Goal: Information Seeking & Learning: Learn about a topic

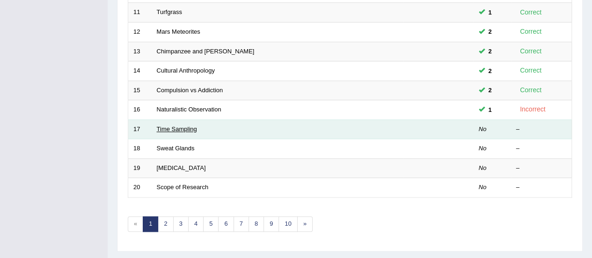
click at [169, 125] on link "Time Sampling" at bounding box center [177, 128] width 40 height 7
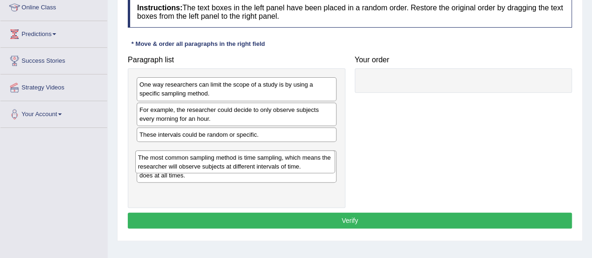
drag, startPoint x: 317, startPoint y: 147, endPoint x: 316, endPoint y: 155, distance: 8.1
click at [316, 155] on div "The most common sampling method is time sampling, which means the researcher wi…" at bounding box center [235, 161] width 200 height 23
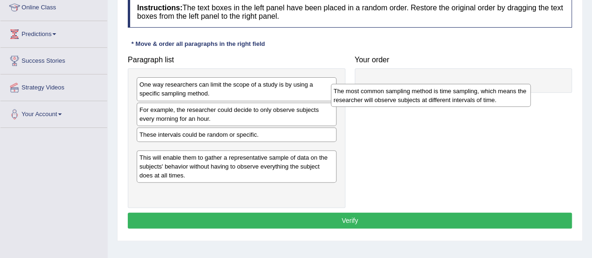
drag, startPoint x: 316, startPoint y: 155, endPoint x: 528, endPoint y: 94, distance: 220.6
click at [528, 94] on div "The most common sampling method is time sampling, which means the researcher wi…" at bounding box center [431, 95] width 200 height 23
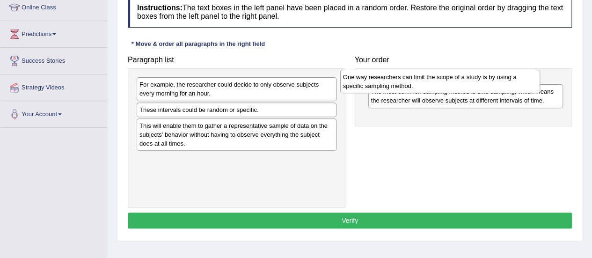
drag, startPoint x: 315, startPoint y: 88, endPoint x: 523, endPoint y: 77, distance: 208.6
click at [523, 77] on div "One way researchers can limit the scope of a study is by using a specific sampl…" at bounding box center [440, 81] width 200 height 23
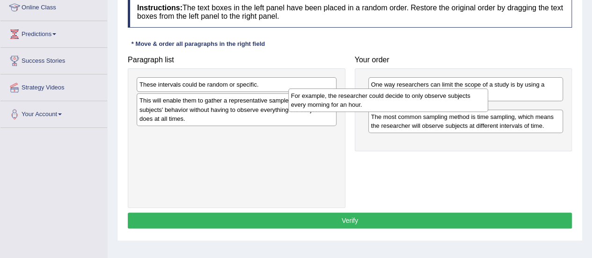
drag, startPoint x: 323, startPoint y: 88, endPoint x: 499, endPoint y: 99, distance: 176.4
click at [488, 99] on div "For example, the researcher could decide to only observe subjects every morning…" at bounding box center [388, 99] width 200 height 23
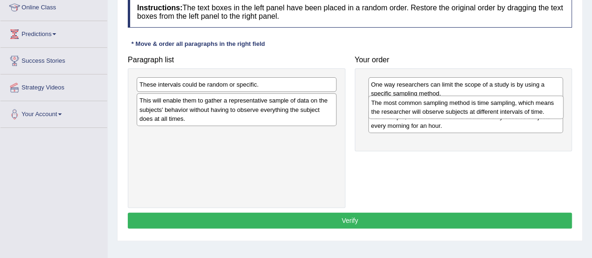
drag, startPoint x: 396, startPoint y: 139, endPoint x: 396, endPoint y: 108, distance: 30.9
click at [396, 108] on div "The most common sampling method is time sampling, which means the researcher wi…" at bounding box center [465, 106] width 195 height 23
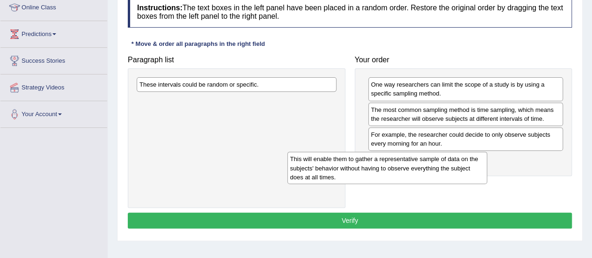
drag, startPoint x: 301, startPoint y: 108, endPoint x: 467, endPoint y: 155, distance: 173.1
click at [467, 155] on div "This will enable them to gather a representative sample of data on the subjects…" at bounding box center [387, 168] width 200 height 32
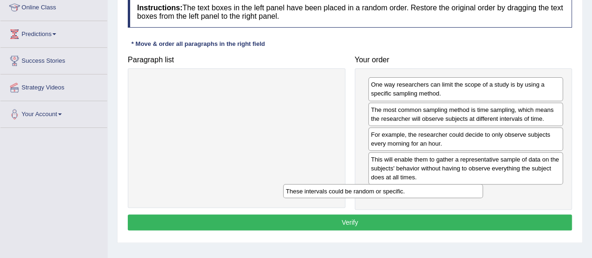
drag, startPoint x: 321, startPoint y: 85, endPoint x: 467, endPoint y: 192, distance: 181.5
click at [467, 192] on div "These intervals could be random or specific." at bounding box center [383, 191] width 200 height 14
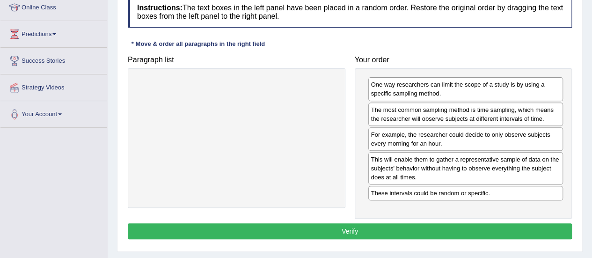
click at [336, 227] on button "Verify" at bounding box center [350, 231] width 444 height 16
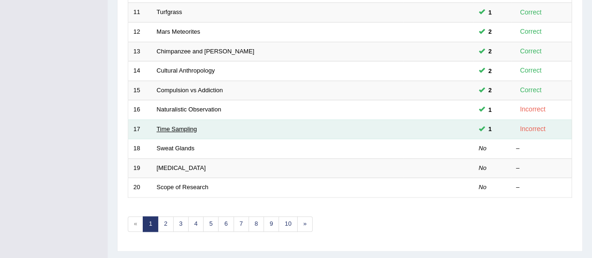
drag, startPoint x: 0, startPoint y: 0, endPoint x: 159, endPoint y: 127, distance: 203.5
click at [159, 127] on link "Time Sampling" at bounding box center [177, 128] width 40 height 7
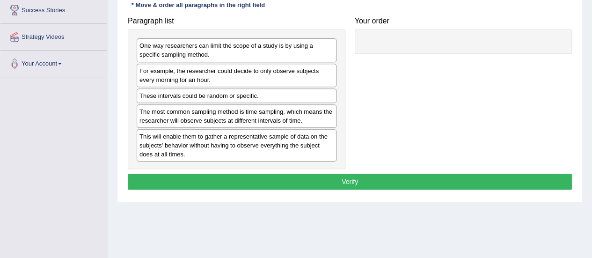
scroll to position [139, 0]
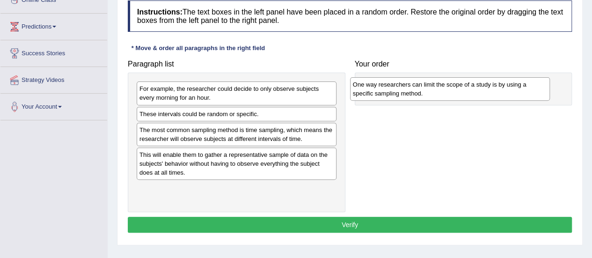
drag, startPoint x: 283, startPoint y: 95, endPoint x: 508, endPoint y: 91, distance: 225.7
click at [508, 91] on div "One way researchers can limit the scope of a study is by using a specific sampl…" at bounding box center [450, 88] width 200 height 23
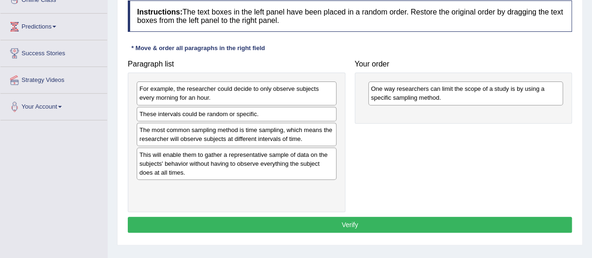
click at [293, 165] on div "This will enable them to gather a representative sample of data on the subjects…" at bounding box center [237, 163] width 200 height 32
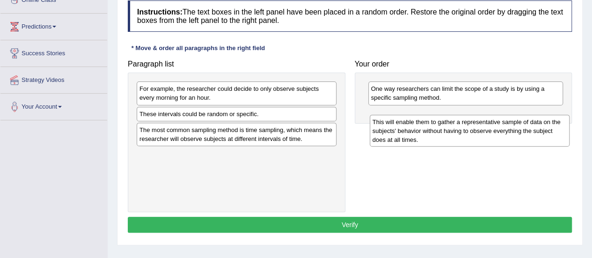
drag, startPoint x: 271, startPoint y: 166, endPoint x: 498, endPoint y: 129, distance: 230.5
click at [498, 129] on div "This will enable them to gather a representative sample of data on the subjects…" at bounding box center [470, 131] width 200 height 32
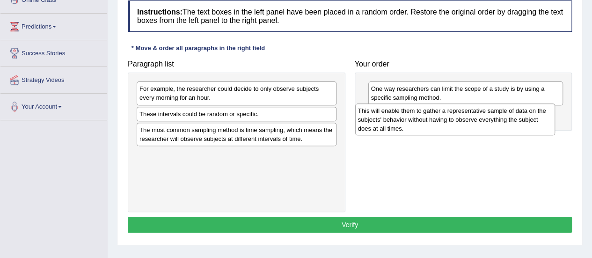
drag, startPoint x: 268, startPoint y: 165, endPoint x: 489, endPoint y: 121, distance: 225.4
click at [489, 121] on div "This will enable them to gather a representative sample of data on the subjects…" at bounding box center [455, 119] width 200 height 32
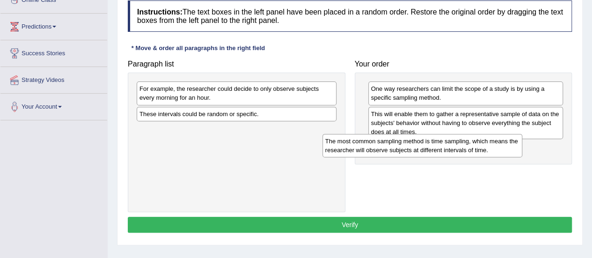
drag, startPoint x: 291, startPoint y: 133, endPoint x: 486, endPoint y: 138, distance: 194.8
click at [486, 138] on div "The most common sampling method is time sampling, which means the researcher wi…" at bounding box center [423, 145] width 200 height 23
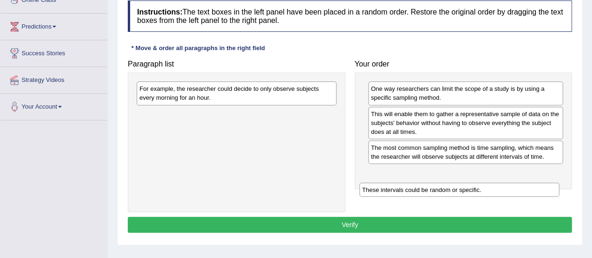
drag, startPoint x: 301, startPoint y: 111, endPoint x: 546, endPoint y: 173, distance: 252.2
click at [546, 183] on div "These intervals could be random or specific." at bounding box center [460, 190] width 200 height 14
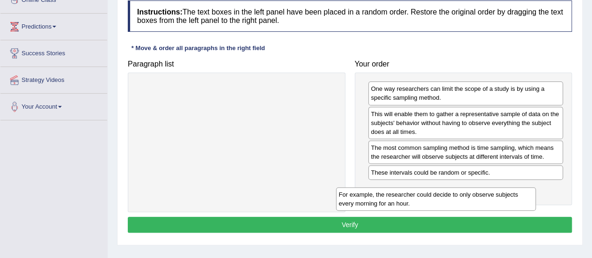
drag, startPoint x: 312, startPoint y: 92, endPoint x: 523, endPoint y: 200, distance: 237.0
click at [523, 200] on div "For example, the researcher could decide to only observe subjects every morning…" at bounding box center [436, 198] width 200 height 23
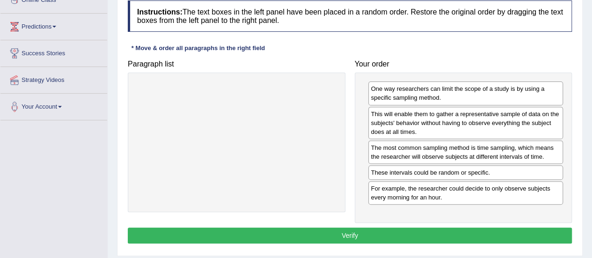
click at [346, 231] on button "Verify" at bounding box center [350, 236] width 444 height 16
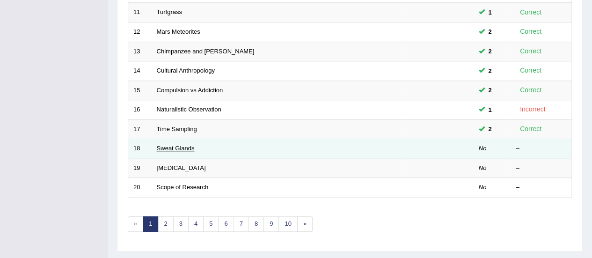
click at [179, 147] on link "Sweat Glands" at bounding box center [176, 148] width 38 height 7
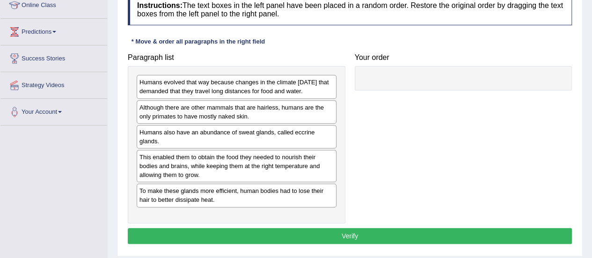
scroll to position [138, 0]
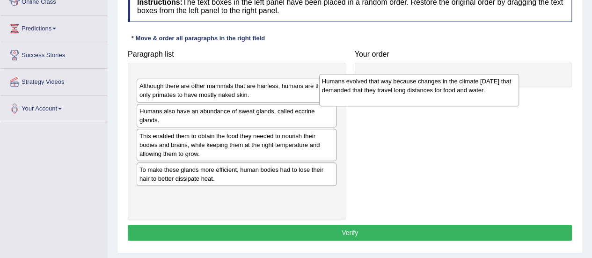
drag, startPoint x: 306, startPoint y: 87, endPoint x: 499, endPoint y: 89, distance: 192.9
click at [499, 89] on div "Humans evolved that way because changes in the climate 200,000 years ago that d…" at bounding box center [419, 90] width 200 height 32
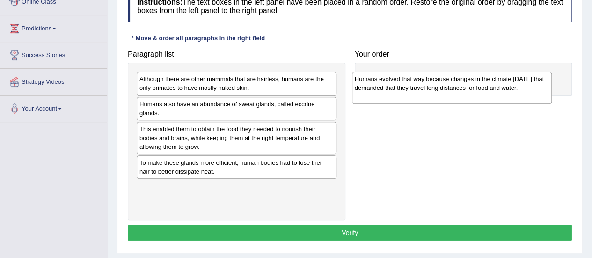
drag, startPoint x: 299, startPoint y: 84, endPoint x: 514, endPoint y: 81, distance: 214.9
click at [514, 81] on div "Humans evolved that way because changes in the climate 200,000 years ago that d…" at bounding box center [452, 88] width 200 height 32
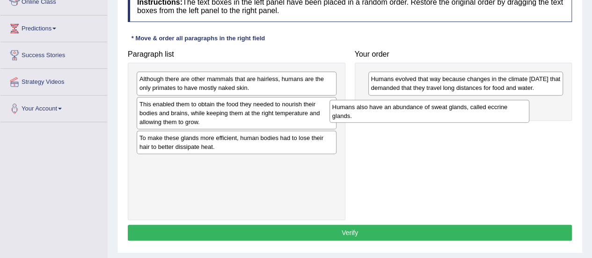
drag, startPoint x: 305, startPoint y: 107, endPoint x: 501, endPoint y: 110, distance: 196.2
click at [501, 110] on div "Humans also have an abundance of sweat glands, called eccrine glands." at bounding box center [430, 111] width 200 height 23
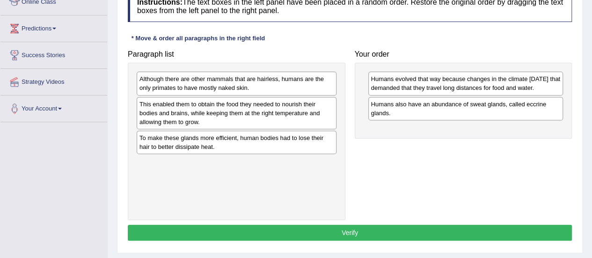
click at [315, 117] on div "This enabled them to obtain the food they needed to nourish their bodies and br…" at bounding box center [237, 113] width 200 height 32
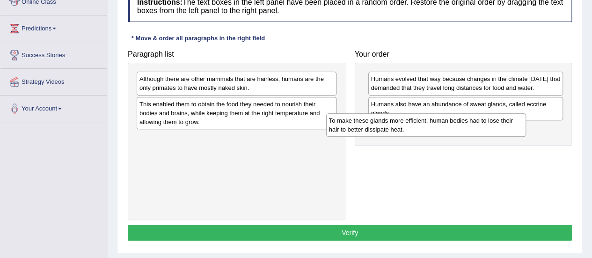
drag, startPoint x: 304, startPoint y: 141, endPoint x: 502, endPoint y: 124, distance: 198.7
click at [502, 124] on div "To make these glands more efficient, human bodies had to lose their hair to bet…" at bounding box center [426, 124] width 200 height 23
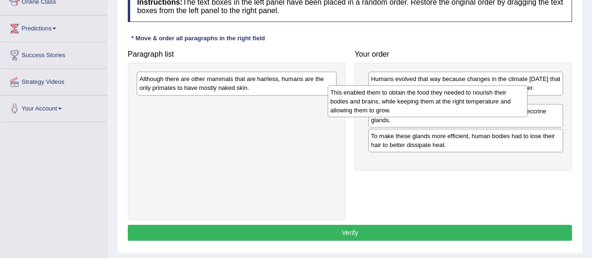
drag, startPoint x: 305, startPoint y: 101, endPoint x: 528, endPoint y: 89, distance: 223.1
click at [528, 89] on div "This enabled them to obtain the food they needed to nourish their bodies and br…" at bounding box center [428, 101] width 200 height 32
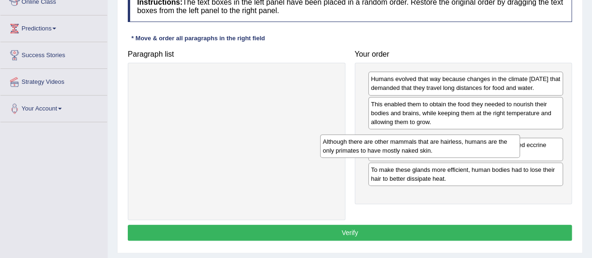
drag, startPoint x: 291, startPoint y: 85, endPoint x: 486, endPoint y: 146, distance: 203.9
click at [486, 146] on div "Although there are other mammals that are hairless, humans are the only primate…" at bounding box center [420, 145] width 200 height 23
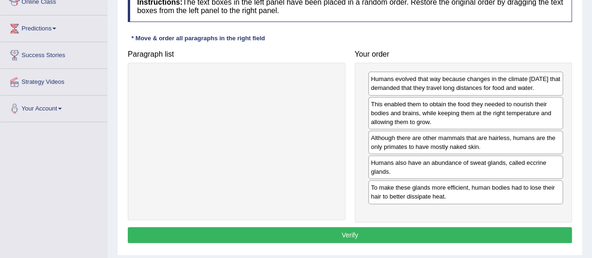
click at [349, 243] on button "Verify" at bounding box center [350, 235] width 444 height 16
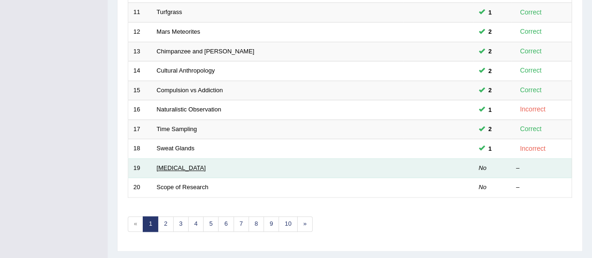
click at [177, 167] on link "[MEDICAL_DATA]" at bounding box center [181, 167] width 49 height 7
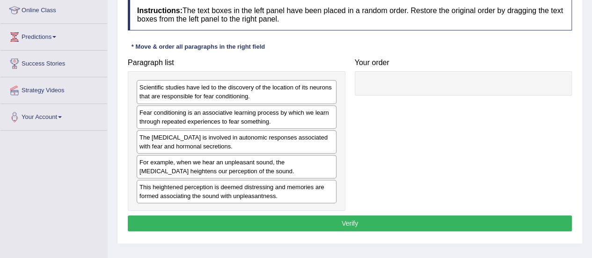
scroll to position [136, 0]
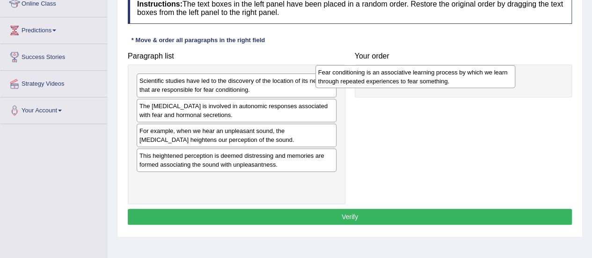
drag, startPoint x: 308, startPoint y: 109, endPoint x: 487, endPoint y: 76, distance: 181.9
click at [487, 76] on div "Fear conditioning is an associative learning process by which we learn through …" at bounding box center [416, 76] width 200 height 23
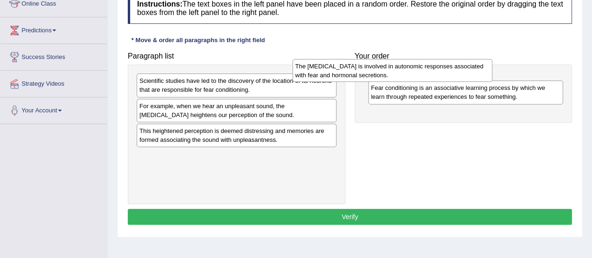
drag, startPoint x: 298, startPoint y: 108, endPoint x: 467, endPoint y: 71, distance: 172.9
click at [467, 71] on div "The [MEDICAL_DATA] is involved in autonomic responses associated with fear and …" at bounding box center [393, 70] width 200 height 23
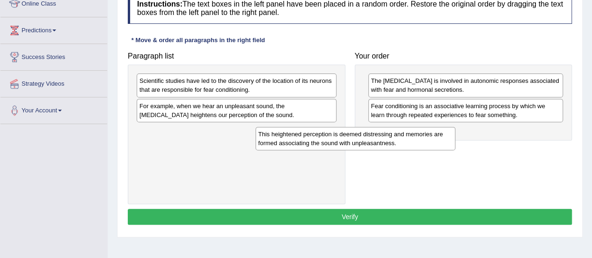
drag, startPoint x: 316, startPoint y: 139, endPoint x: 463, endPoint y: 129, distance: 148.3
click at [455, 129] on div "This heightened perception is deemed distressing and memories are formed associ…" at bounding box center [356, 138] width 200 height 23
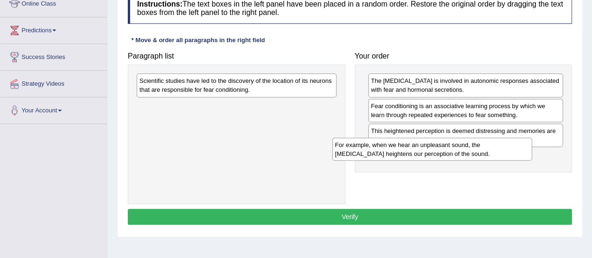
drag, startPoint x: 322, startPoint y: 106, endPoint x: 515, endPoint y: 138, distance: 196.4
click at [515, 138] on div "For example, when we hear an unpleasant sound, the [MEDICAL_DATA] heightens our…" at bounding box center [432, 149] width 200 height 23
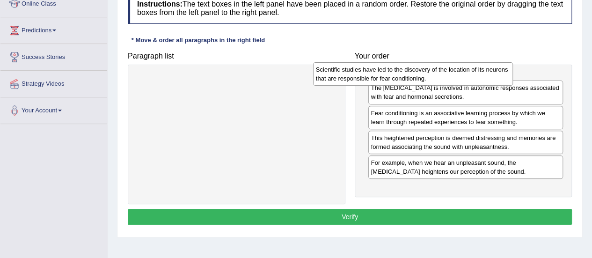
drag, startPoint x: 316, startPoint y: 88, endPoint x: 500, endPoint y: 77, distance: 184.3
click at [500, 77] on div "Scientific studies have led to the discovery of the location of its neurons tha…" at bounding box center [413, 73] width 200 height 23
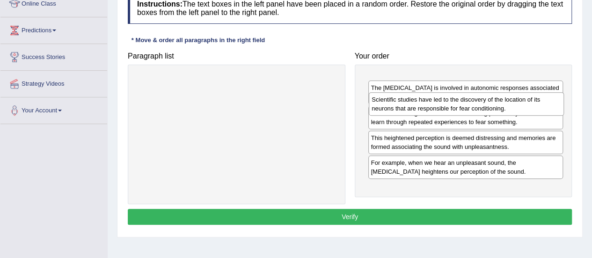
drag, startPoint x: 451, startPoint y: 87, endPoint x: 452, endPoint y: 105, distance: 18.7
click at [452, 105] on div "Scientific studies have led to the discovery of the location of its neurons tha…" at bounding box center [466, 103] width 195 height 23
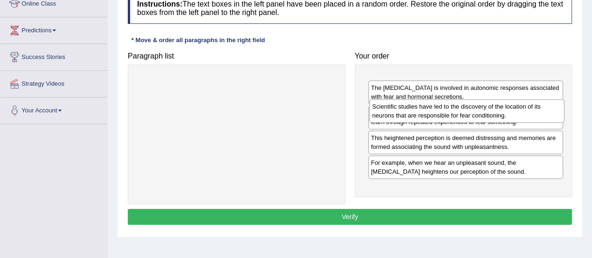
drag, startPoint x: 446, startPoint y: 80, endPoint x: 447, endPoint y: 105, distance: 25.8
click at [447, 105] on div "Scientific studies have led to the discovery of the location of its neurons tha…" at bounding box center [466, 110] width 195 height 23
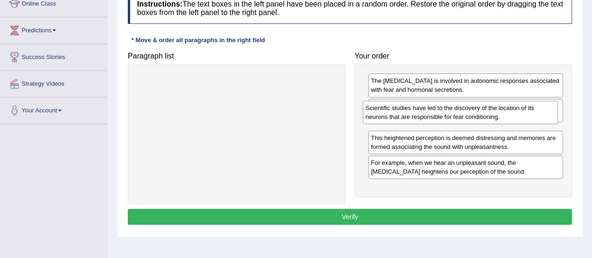
drag, startPoint x: 442, startPoint y: 89, endPoint x: 437, endPoint y: 117, distance: 27.6
click at [437, 117] on div "Scientific studies have led to the discovery of the location of its neurons tha…" at bounding box center [460, 112] width 195 height 23
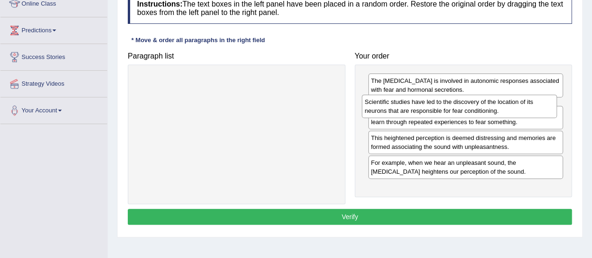
drag, startPoint x: 438, startPoint y: 133, endPoint x: 432, endPoint y: 104, distance: 29.2
click at [432, 104] on div "Scientific studies have led to the discovery of the location of its neurons tha…" at bounding box center [459, 106] width 195 height 23
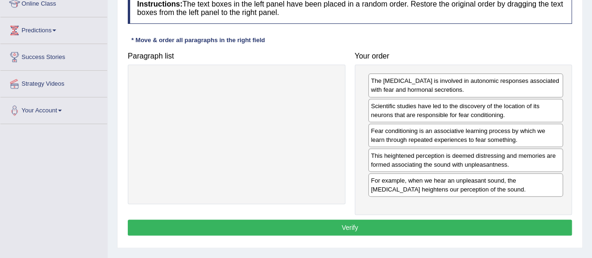
click at [346, 226] on button "Verify" at bounding box center [350, 228] width 444 height 16
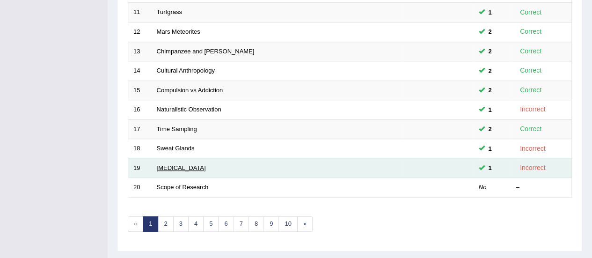
click at [158, 165] on link "[MEDICAL_DATA]" at bounding box center [181, 167] width 49 height 7
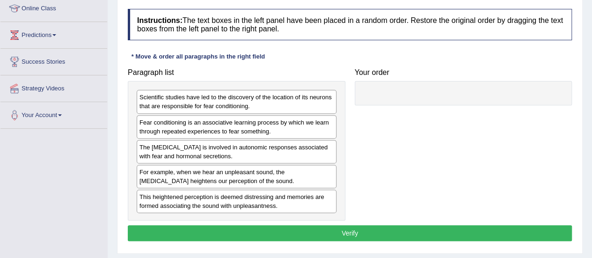
scroll to position [132, 0]
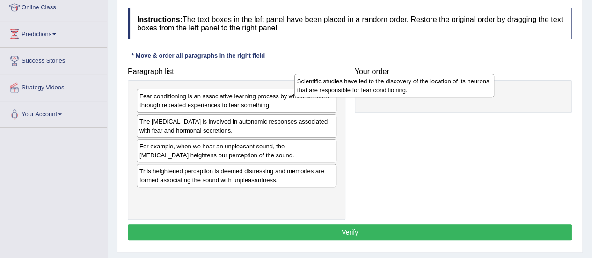
drag, startPoint x: 282, startPoint y: 102, endPoint x: 454, endPoint y: 87, distance: 172.4
click at [454, 87] on div "Scientific studies have led to the discovery of the location of its neurons tha…" at bounding box center [394, 85] width 200 height 23
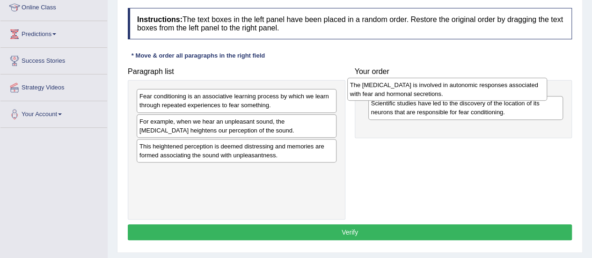
drag, startPoint x: 319, startPoint y: 124, endPoint x: 545, endPoint y: 89, distance: 228.3
click at [545, 89] on div "The [MEDICAL_DATA] is involved in autonomic responses associated with fear and …" at bounding box center [447, 89] width 200 height 23
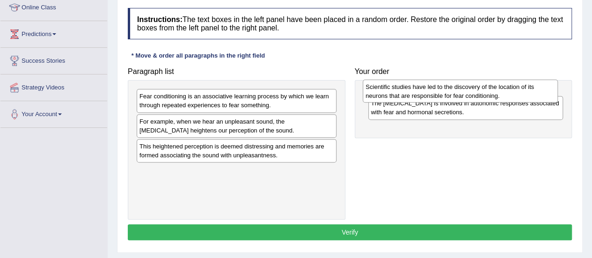
drag, startPoint x: 477, startPoint y: 126, endPoint x: 471, endPoint y: 91, distance: 36.0
click at [471, 91] on div "Scientific studies have led to the discovery of the location of its neurons tha…" at bounding box center [460, 91] width 195 height 23
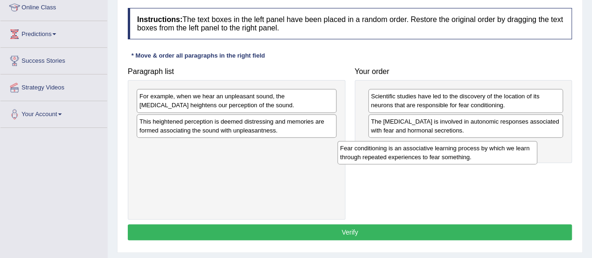
drag, startPoint x: 266, startPoint y: 96, endPoint x: 485, endPoint y: 143, distance: 223.9
click at [485, 143] on div "Fear conditioning is an associative learning process by which we learn through …" at bounding box center [438, 152] width 200 height 23
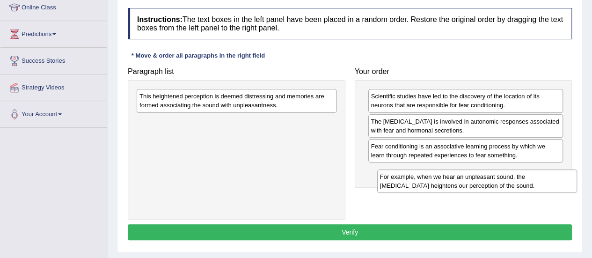
drag, startPoint x: 320, startPoint y: 101, endPoint x: 565, endPoint y: 180, distance: 257.4
click at [565, 180] on div "For example, when we hear an unpleasant sound, the [MEDICAL_DATA] heightens our…" at bounding box center [477, 180] width 200 height 23
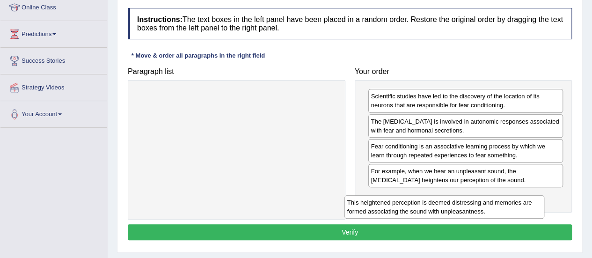
drag, startPoint x: 301, startPoint y: 101, endPoint x: 510, endPoint y: 204, distance: 233.4
click at [510, 204] on div "This heightened perception is deemed distressing and memories are formed associ…" at bounding box center [445, 206] width 200 height 23
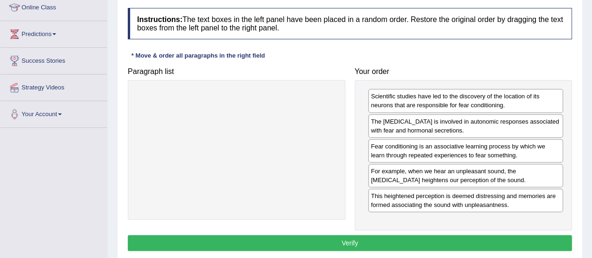
click at [349, 241] on button "Verify" at bounding box center [350, 243] width 444 height 16
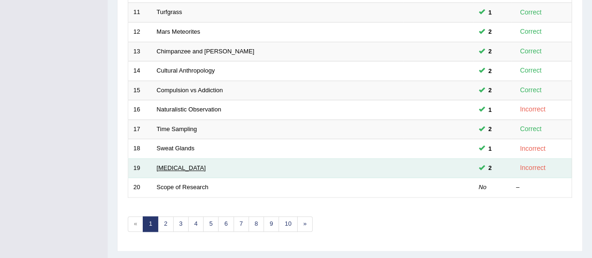
click at [160, 166] on link "[MEDICAL_DATA]" at bounding box center [181, 167] width 49 height 7
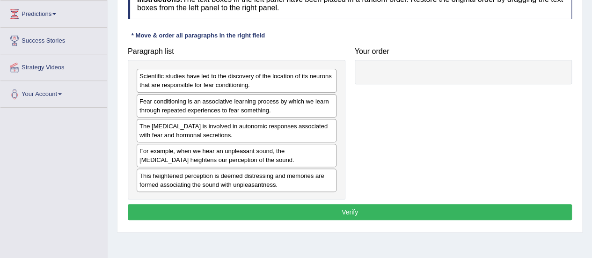
scroll to position [156, 0]
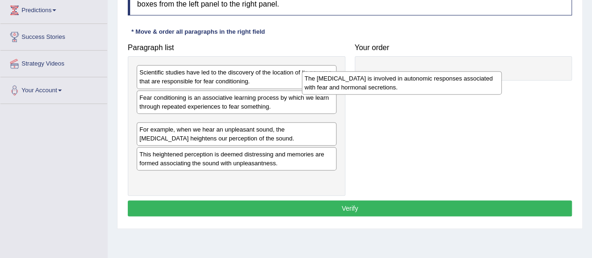
drag, startPoint x: 236, startPoint y: 126, endPoint x: 411, endPoint y: 81, distance: 180.0
click at [411, 81] on div "The [MEDICAL_DATA] is involved in autonomic responses associated with fear and …" at bounding box center [402, 82] width 200 height 23
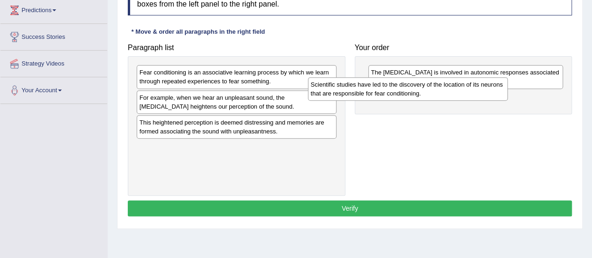
drag, startPoint x: 279, startPoint y: 73, endPoint x: 461, endPoint y: 85, distance: 182.4
click at [461, 85] on div "Scientific studies have led to the discovery of the location of its neurons tha…" at bounding box center [408, 88] width 200 height 23
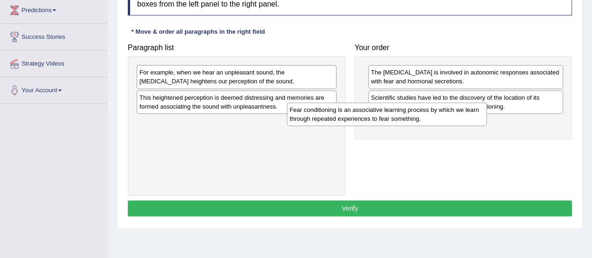
drag, startPoint x: 286, startPoint y: 73, endPoint x: 467, endPoint y: 120, distance: 187.6
click at [467, 120] on div "Fear conditioning is an associative learning process by which we learn through …" at bounding box center [387, 114] width 200 height 23
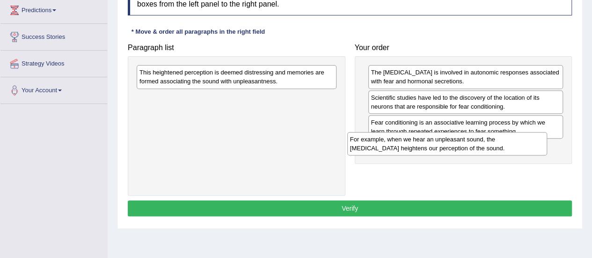
drag, startPoint x: 317, startPoint y: 75, endPoint x: 534, endPoint y: 141, distance: 226.1
click at [534, 141] on div "For example, when we hear an unpleasant sound, the amygdala heightens our perce…" at bounding box center [447, 143] width 200 height 23
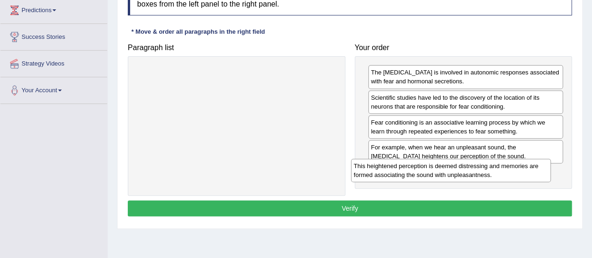
drag, startPoint x: 303, startPoint y: 76, endPoint x: 536, endPoint y: 175, distance: 253.2
click at [536, 175] on div "This heightened perception is deemed distressing and memories are formed associ…" at bounding box center [451, 170] width 200 height 23
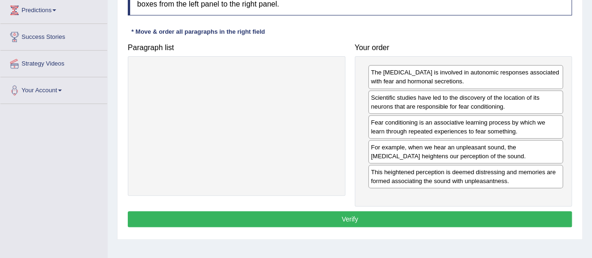
click at [348, 215] on button "Verify" at bounding box center [350, 219] width 444 height 16
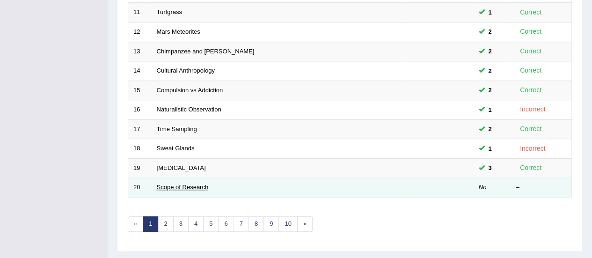
click at [163, 184] on link "Scope of Research" at bounding box center [183, 187] width 52 height 7
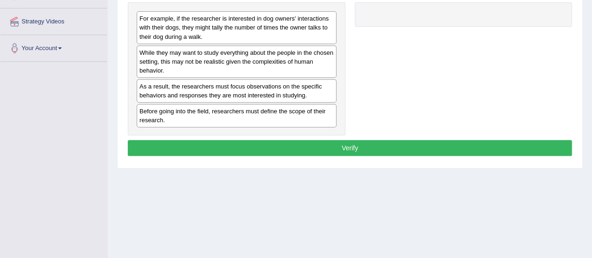
scroll to position [114, 0]
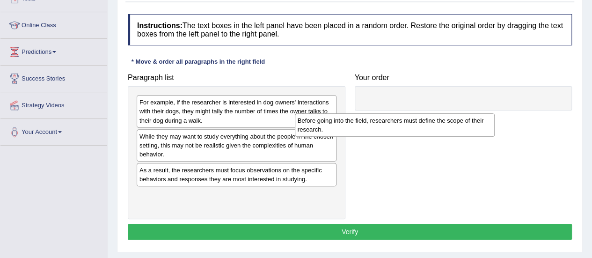
drag, startPoint x: 322, startPoint y: 198, endPoint x: 531, endPoint y: 97, distance: 232.2
click at [495, 113] on div "Before going into the field, researchers must define the scope of their researc…" at bounding box center [395, 124] width 200 height 23
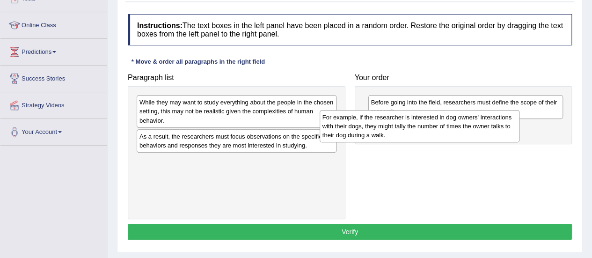
drag, startPoint x: 316, startPoint y: 112, endPoint x: 505, endPoint y: 125, distance: 189.5
click at [505, 125] on div "For example, if the researcher is interested in dog owners' interactions with t…" at bounding box center [420, 126] width 200 height 32
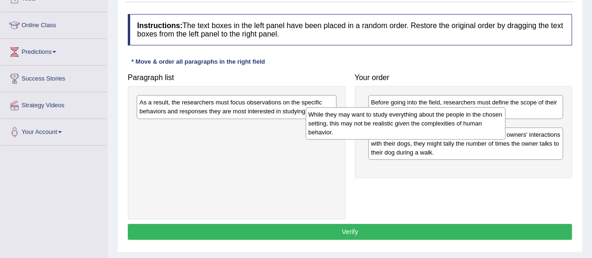
drag, startPoint x: 313, startPoint y: 113, endPoint x: 505, endPoint y: 125, distance: 191.8
click at [505, 125] on div "While they may want to study everything about the people in the chosen setting,…" at bounding box center [406, 123] width 200 height 32
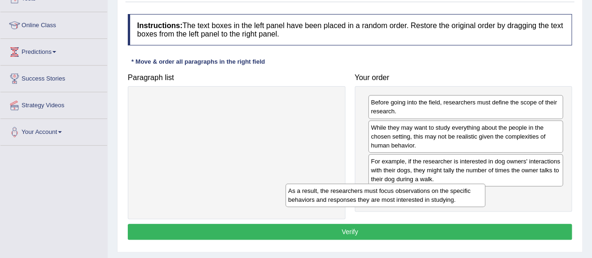
drag, startPoint x: 309, startPoint y: 107, endPoint x: 488, endPoint y: 202, distance: 202.7
click at [485, 202] on div "As a result, the researchers must focus observations on the specific behaviors …" at bounding box center [386, 195] width 200 height 23
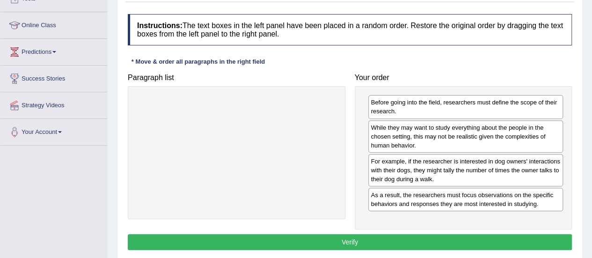
click at [353, 240] on button "Verify" at bounding box center [350, 242] width 444 height 16
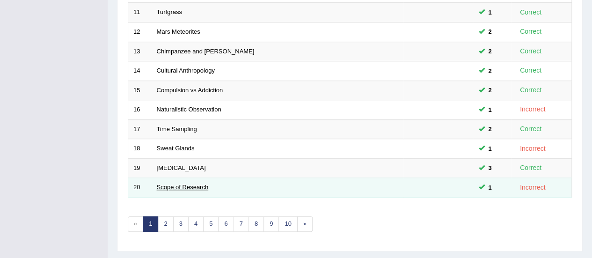
click at [201, 184] on link "Scope of Research" at bounding box center [183, 187] width 52 height 7
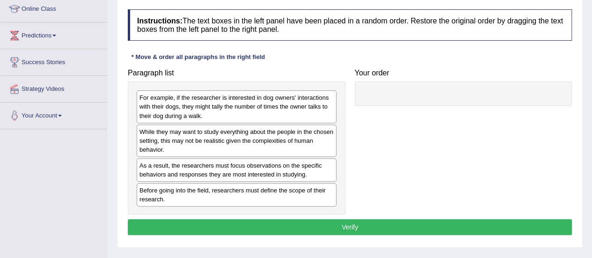
scroll to position [145, 0]
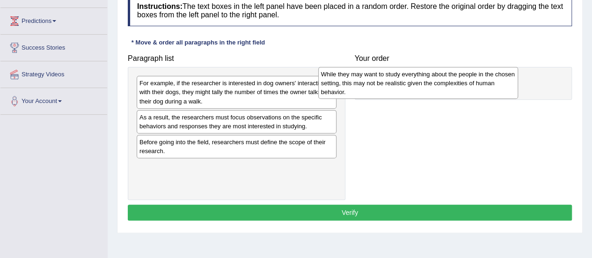
drag, startPoint x: 273, startPoint y: 127, endPoint x: 453, endPoint y: 84, distance: 185.0
click at [453, 84] on div "While they may want to study everything about the people in the chosen setting,…" at bounding box center [418, 83] width 200 height 32
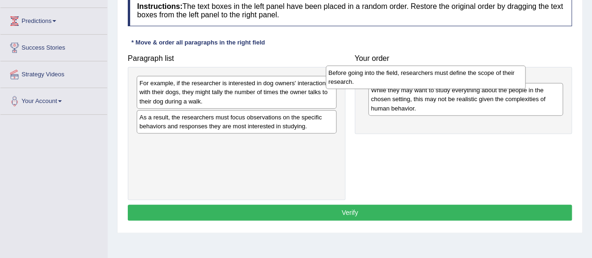
drag, startPoint x: 283, startPoint y: 146, endPoint x: 478, endPoint y: 77, distance: 207.4
click at [478, 77] on div "Before going into the field, researchers must define the scope of their researc…" at bounding box center [426, 77] width 200 height 23
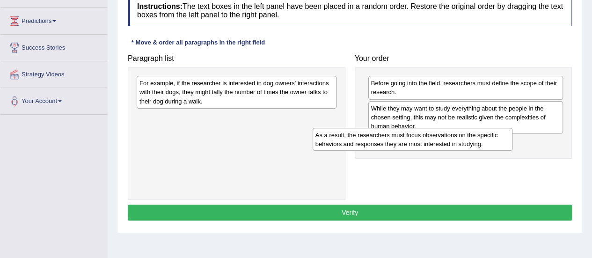
drag, startPoint x: 301, startPoint y: 123, endPoint x: 480, endPoint y: 143, distance: 179.9
click at [480, 143] on div "As a result, the researchers must focus observations on the specific behaviors …" at bounding box center [413, 139] width 200 height 23
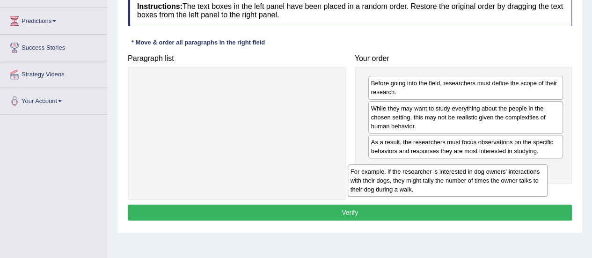
drag, startPoint x: 298, startPoint y: 86, endPoint x: 510, endPoint y: 173, distance: 229.0
click at [510, 173] on div "For example, if the researcher is interested in dog owners' interactions with t…" at bounding box center [448, 180] width 200 height 32
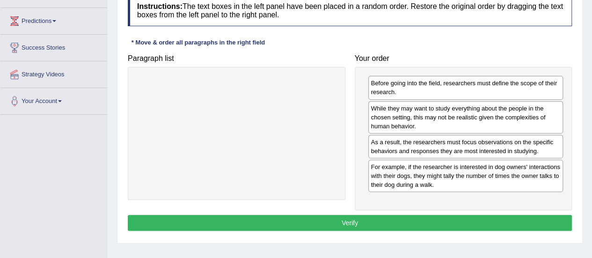
click at [351, 224] on button "Verify" at bounding box center [350, 223] width 444 height 16
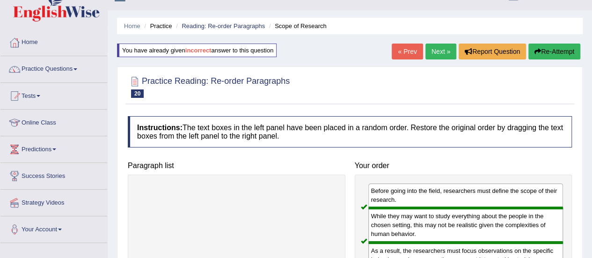
scroll to position [15, 0]
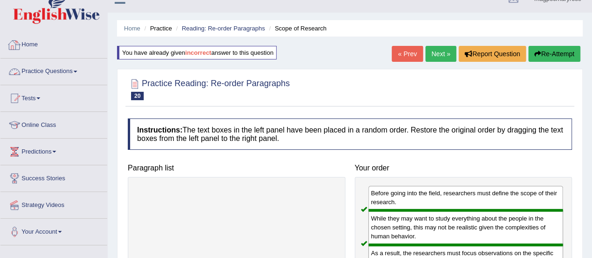
click at [70, 68] on link "Practice Questions" at bounding box center [53, 70] width 107 height 23
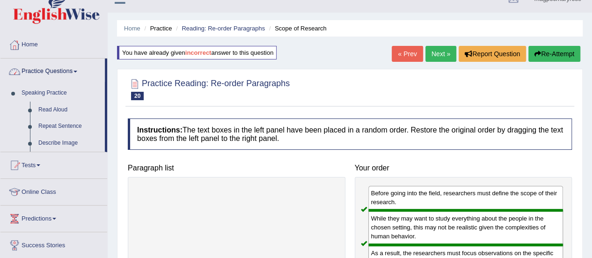
drag, startPoint x: 70, startPoint y: 68, endPoint x: 330, endPoint y: 65, distance: 260.8
click at [330, 65] on div "Toggle navigation Home Practice Questions Speaking Practice Read Aloud Repeat S…" at bounding box center [296, 228] width 592 height 487
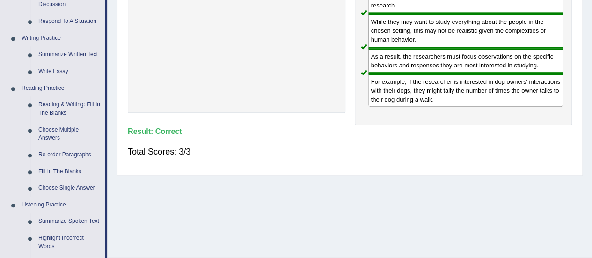
scroll to position [216, 0]
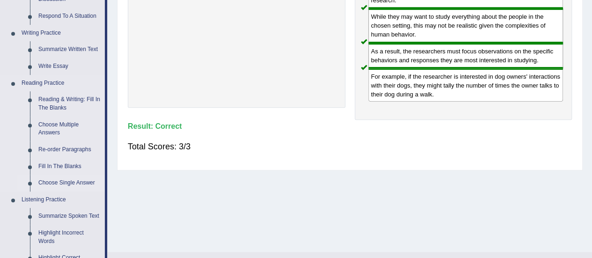
click at [86, 186] on link "Choose Single Answer" at bounding box center [69, 183] width 71 height 17
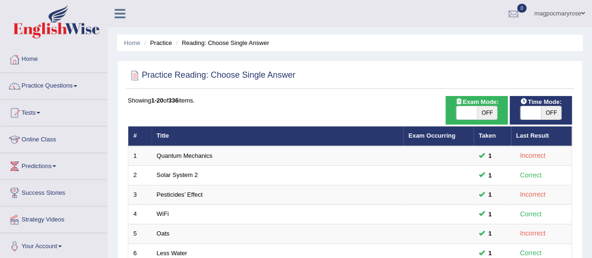
scroll to position [357, 0]
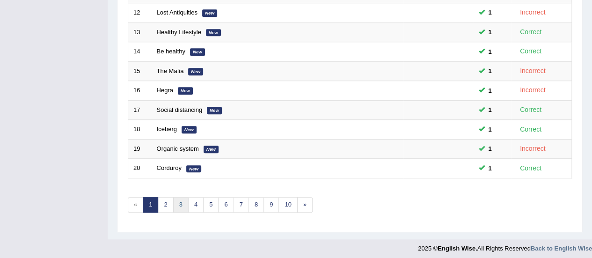
click at [179, 202] on link "3" at bounding box center [180, 204] width 15 height 15
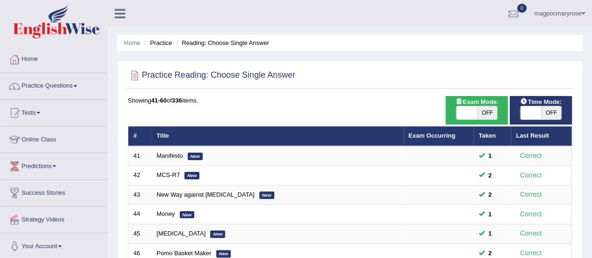
scroll to position [185, 0]
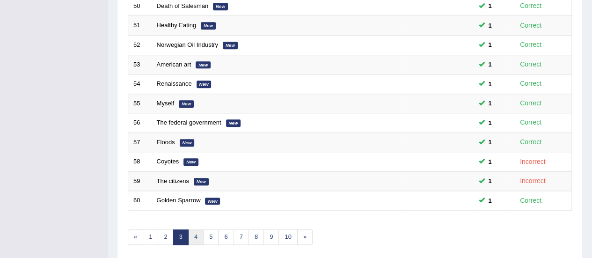
click at [195, 234] on link "4" at bounding box center [195, 236] width 15 height 15
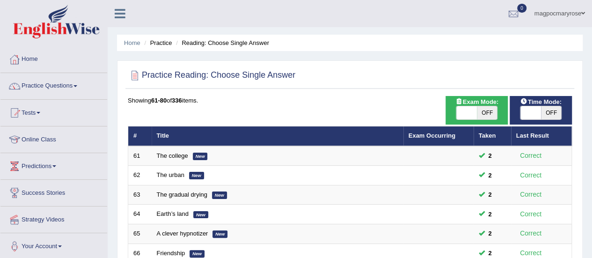
click at [592, 73] on html "Toggle navigation Home Practice Questions Speaking Practice Read Aloud Repeat S…" at bounding box center [296, 129] width 592 height 258
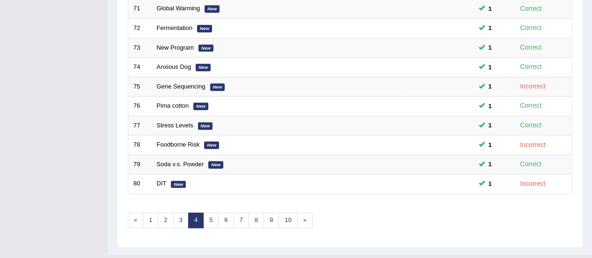
scroll to position [354, 0]
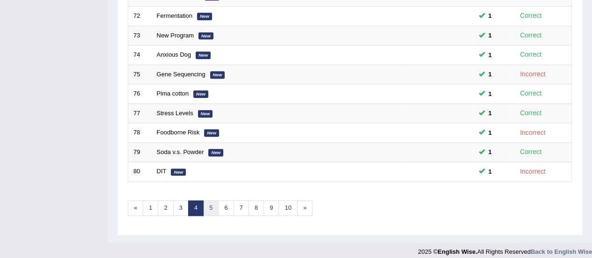
click at [211, 203] on link "5" at bounding box center [210, 207] width 15 height 15
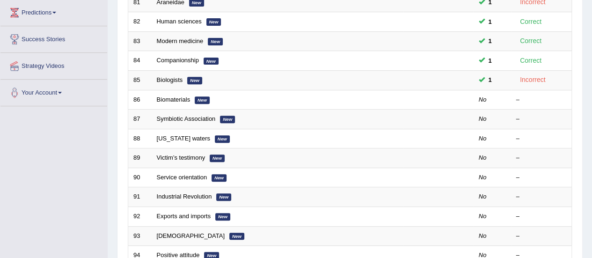
scroll to position [172, 0]
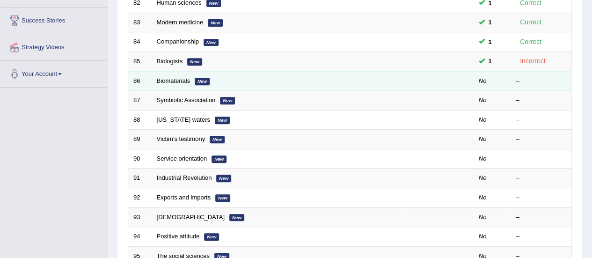
click at [181, 83] on td "Biomaterials New" at bounding box center [278, 81] width 252 height 20
click at [177, 79] on link "Biomaterials" at bounding box center [174, 80] width 34 height 7
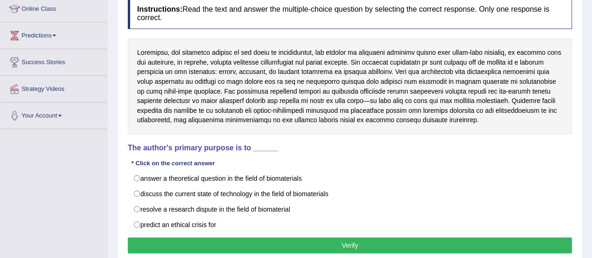
scroll to position [124, 0]
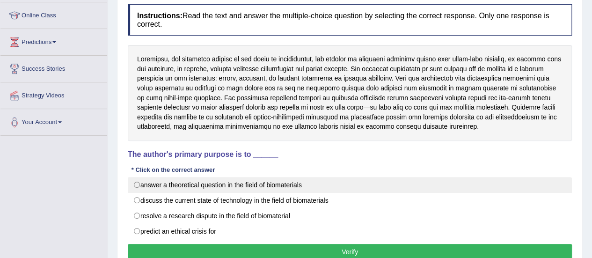
click at [138, 183] on label "answer a theoretical question in the field of biomaterials" at bounding box center [350, 185] width 444 height 16
radio input "true"
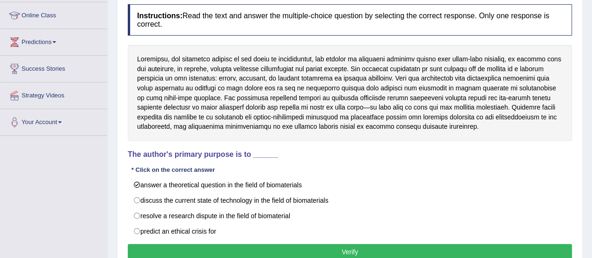
click at [242, 248] on button "Verify" at bounding box center [350, 252] width 444 height 16
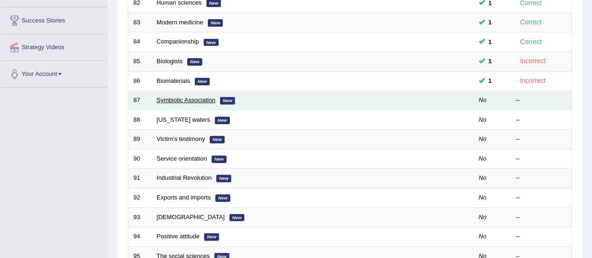
click at [190, 101] on link "Symbiotic Association" at bounding box center [186, 99] width 59 height 7
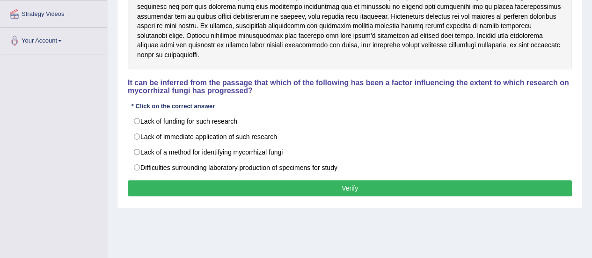
scroll to position [213, 0]
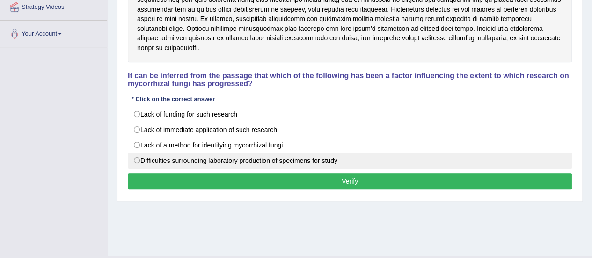
click at [143, 162] on label "Difficulties surrounding laboratory production of specimens for study" at bounding box center [350, 161] width 444 height 16
radio input "true"
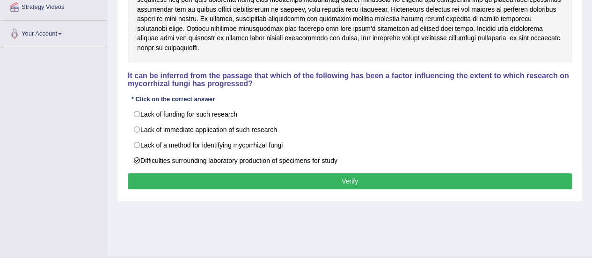
click at [147, 178] on button "Verify" at bounding box center [350, 181] width 444 height 16
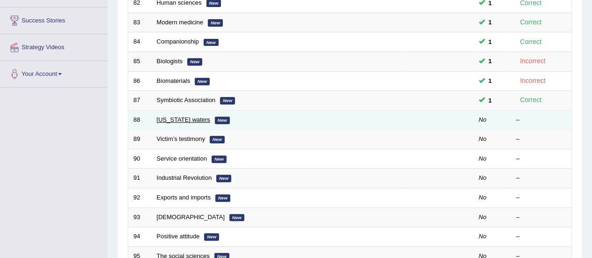
click at [170, 117] on link "[US_STATE] waters" at bounding box center [183, 119] width 53 height 7
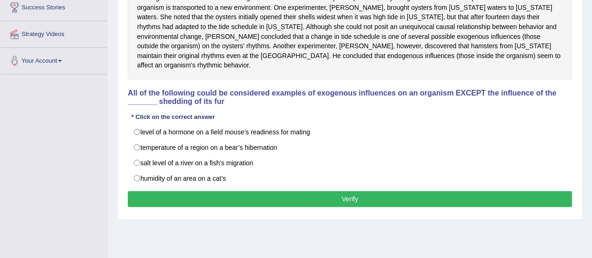
scroll to position [188, 0]
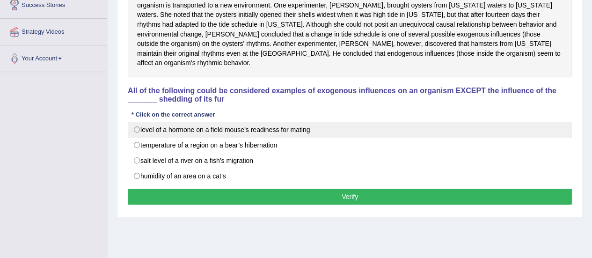
click at [319, 122] on label "level of a hormone on a field mouse’s readiness for mating" at bounding box center [350, 130] width 444 height 16
radio input "true"
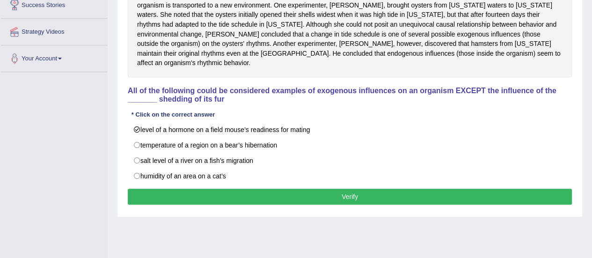
click at [316, 189] on button "Verify" at bounding box center [350, 197] width 444 height 16
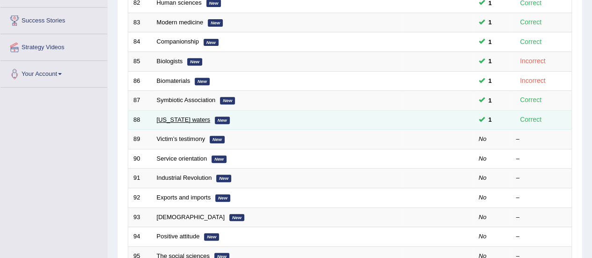
click at [181, 121] on link "[US_STATE] waters" at bounding box center [183, 119] width 53 height 7
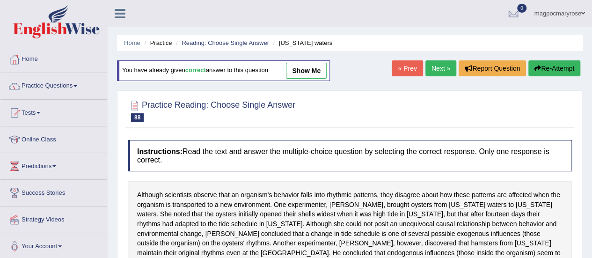
scroll to position [233, 0]
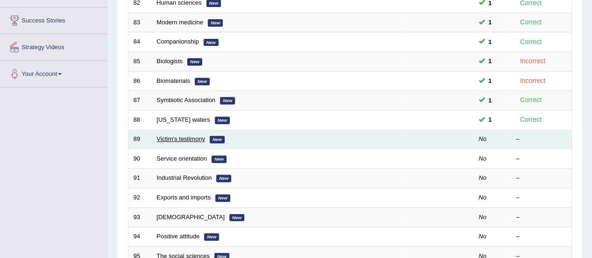
click at [182, 137] on link "Victim’s testimony" at bounding box center [181, 138] width 49 height 7
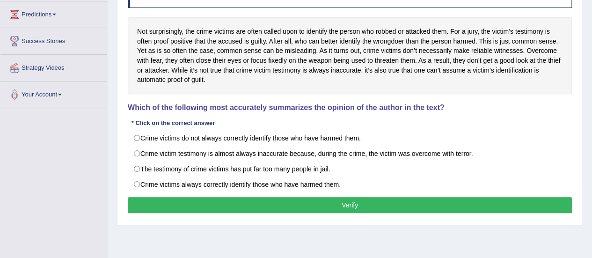
scroll to position [161, 0]
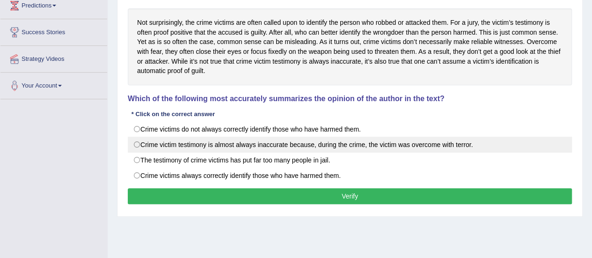
click at [144, 147] on label "Crime victim testimony is almost always inaccurate because, during the crime, t…" at bounding box center [350, 145] width 444 height 16
radio input "true"
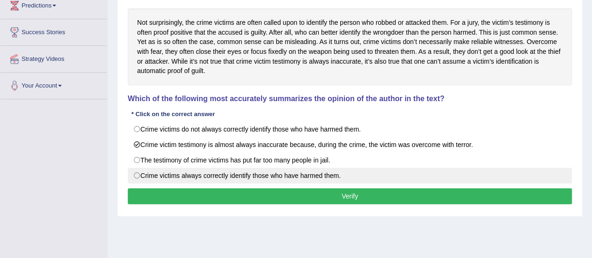
click at [150, 173] on label "Crime victims always correctly identify those who have harmed them." at bounding box center [350, 176] width 444 height 16
radio input "true"
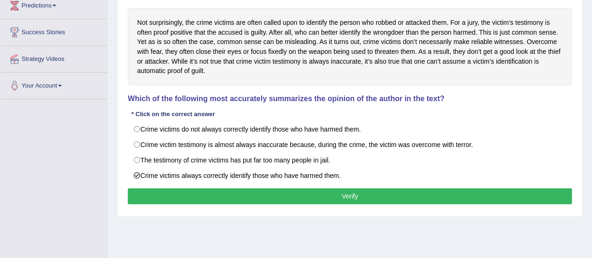
click at [165, 194] on button "Verify" at bounding box center [350, 196] width 444 height 16
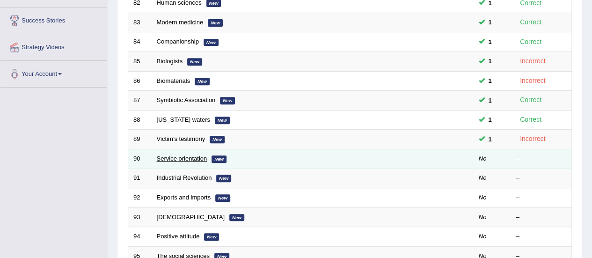
click at [190, 156] on link "Service orientation" at bounding box center [182, 158] width 51 height 7
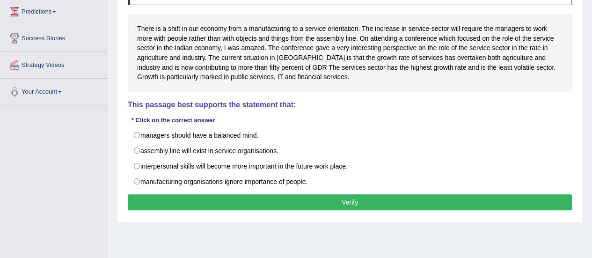
scroll to position [158, 0]
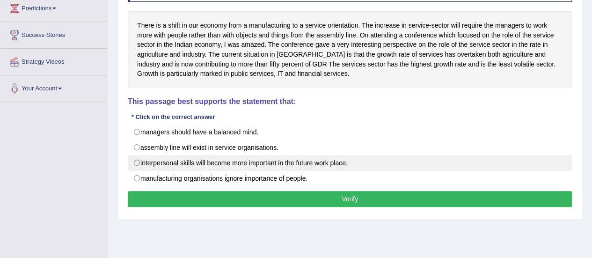
click at [253, 163] on label "interpersonal skills will become more important in the future work place." at bounding box center [350, 163] width 444 height 16
radio input "true"
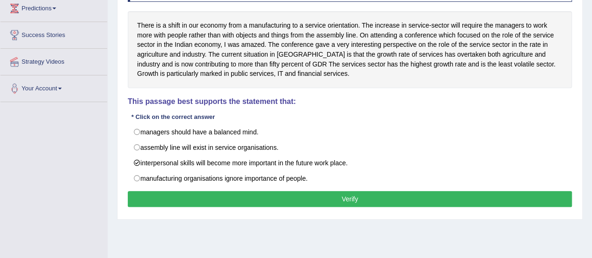
click at [251, 192] on button "Verify" at bounding box center [350, 199] width 444 height 16
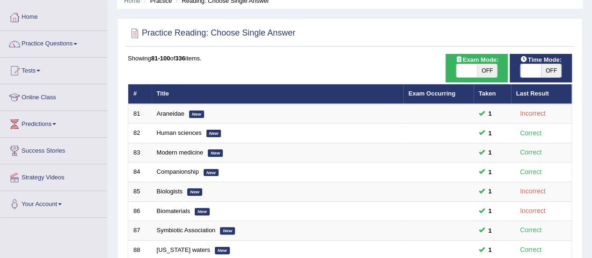
scroll to position [33, 0]
